Goal: Information Seeking & Learning: Learn about a topic

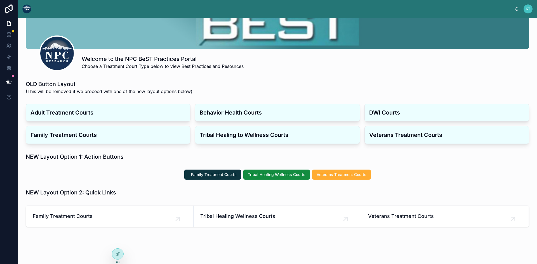
scroll to position [75, 0]
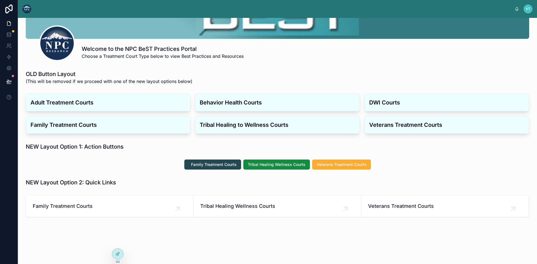
click at [191, 166] on span "Family Treatment Courts" at bounding box center [214, 165] width 46 height 6
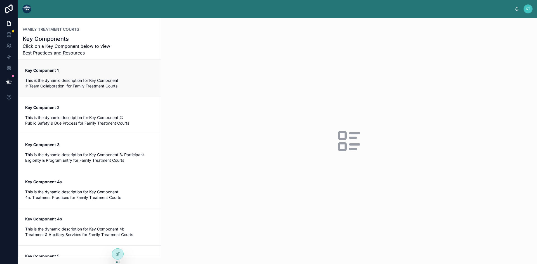
click at [65, 81] on span "This is the dynamic description for Key Component 1: Team Collaboration for Fam…" at bounding box center [89, 83] width 129 height 11
